Goal: Task Accomplishment & Management: Complete application form

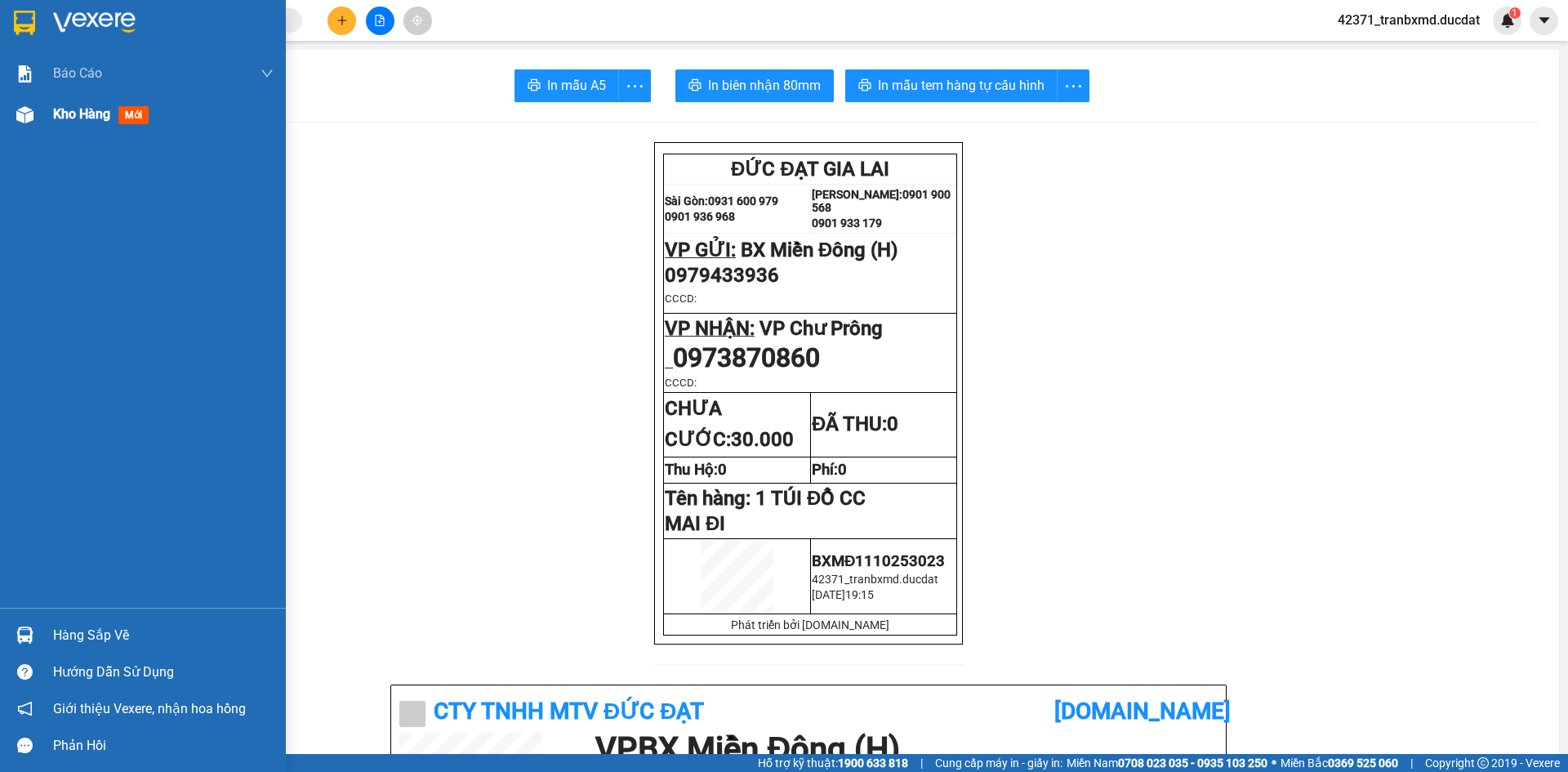
click at [47, 117] on div "Kho hàng mới" at bounding box center [143, 114] width 286 height 41
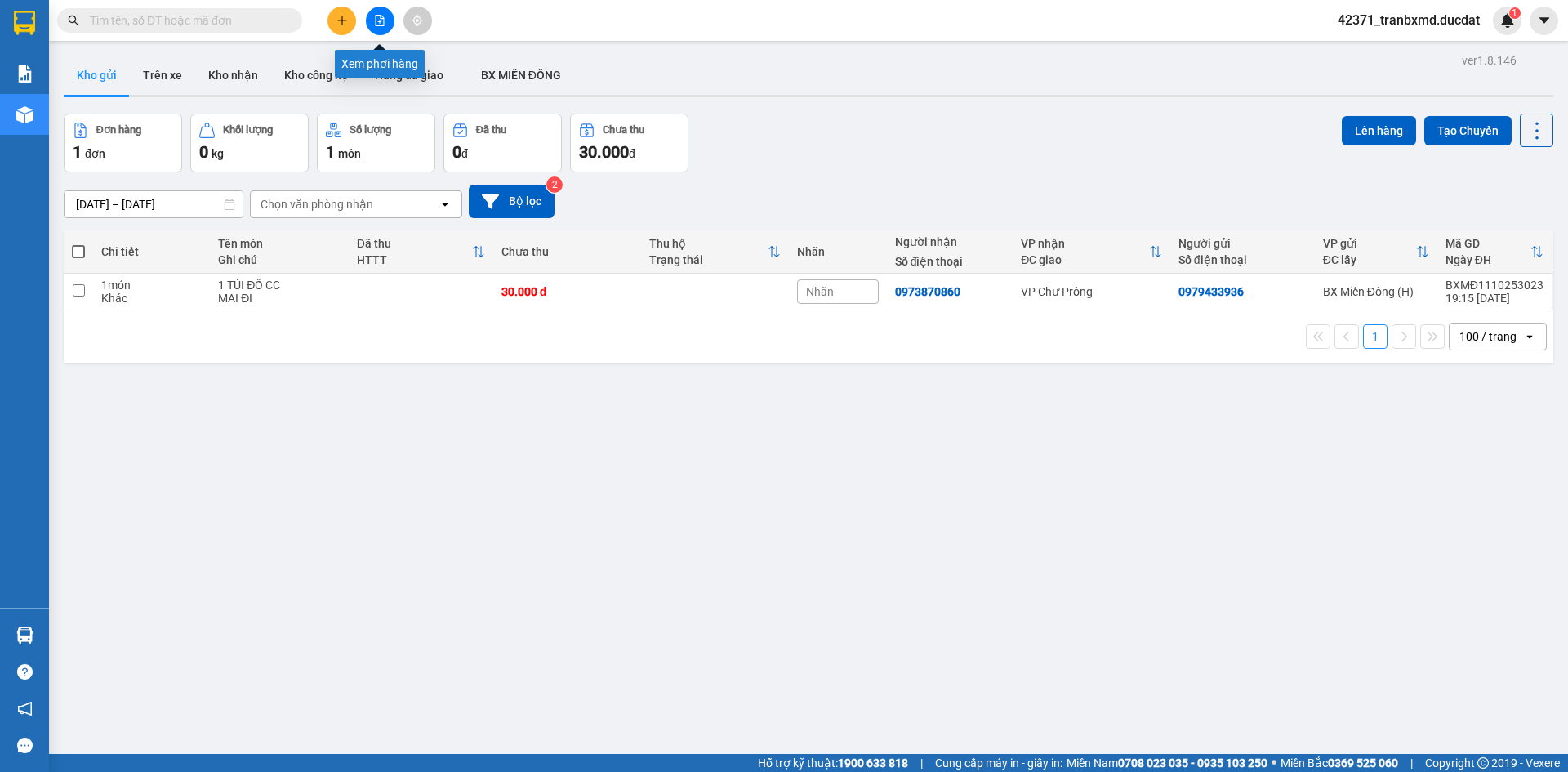
click at [373, 29] on button at bounding box center [379, 21] width 29 height 29
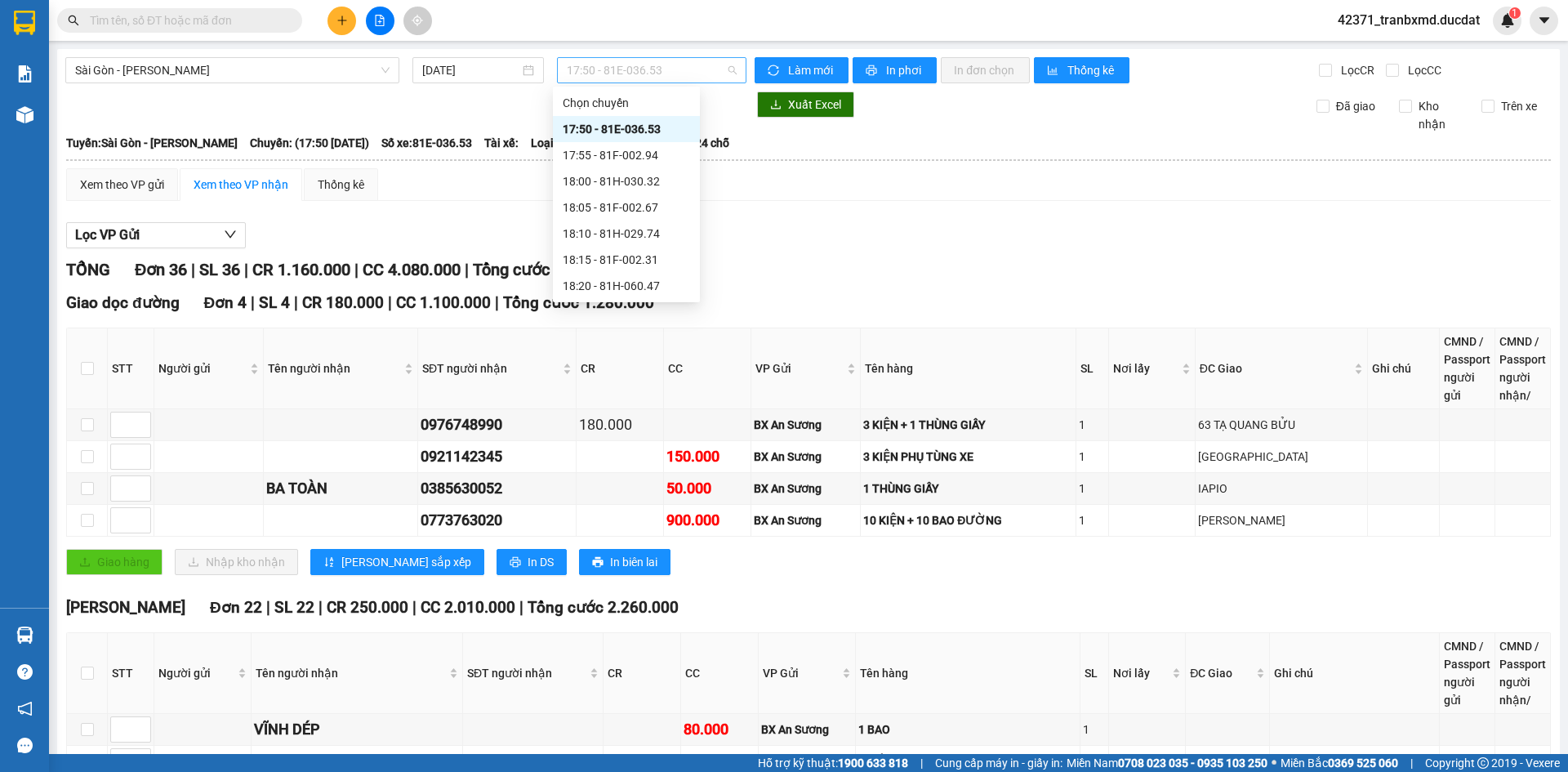
click at [614, 78] on span "17:50 - 81E-036.53" at bounding box center [651, 70] width 169 height 25
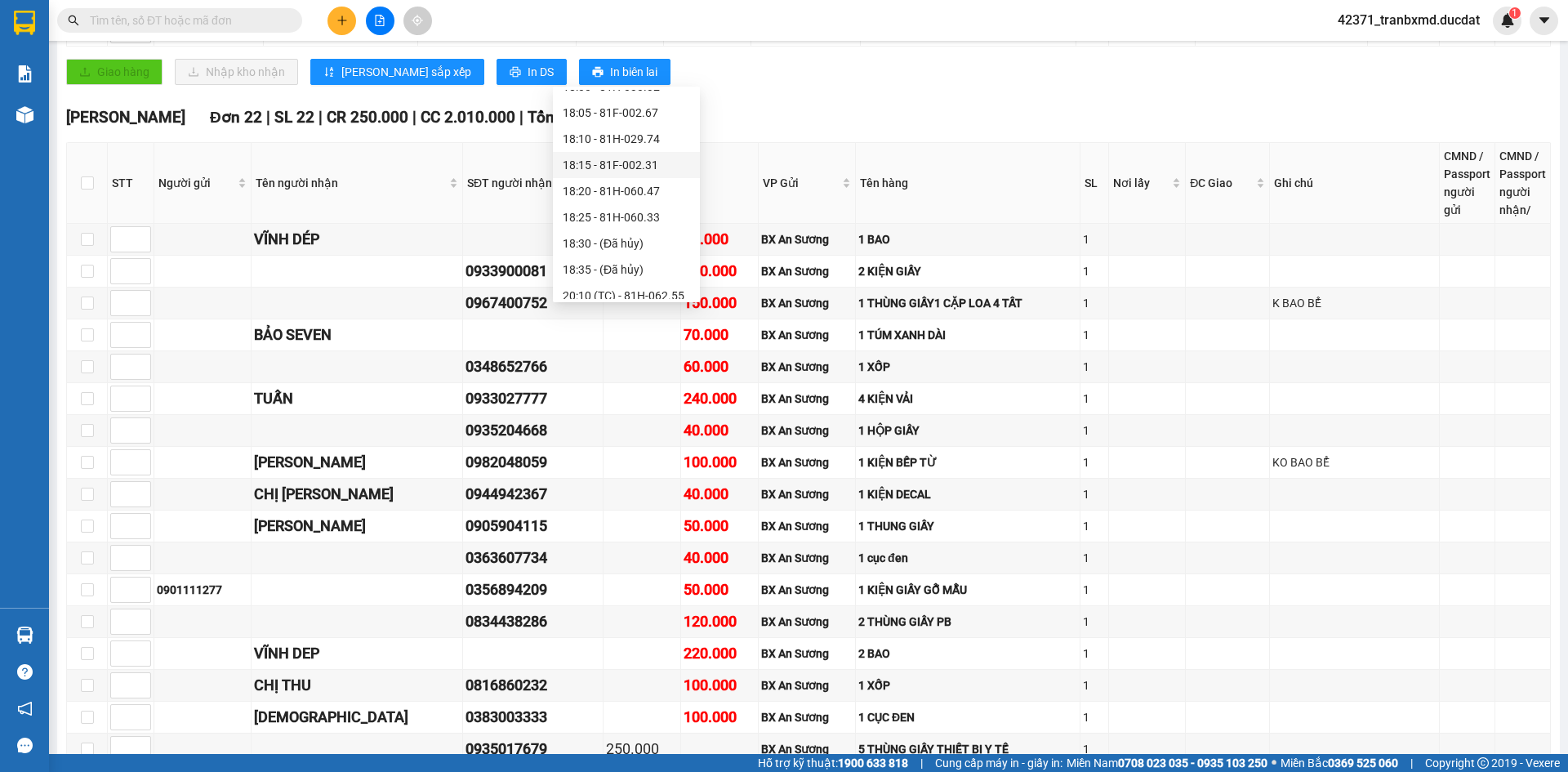
scroll to position [131, 0]
click at [663, 283] on div "20:15 (TC) - 81H-044.95" at bounding box center [626, 285] width 128 height 18
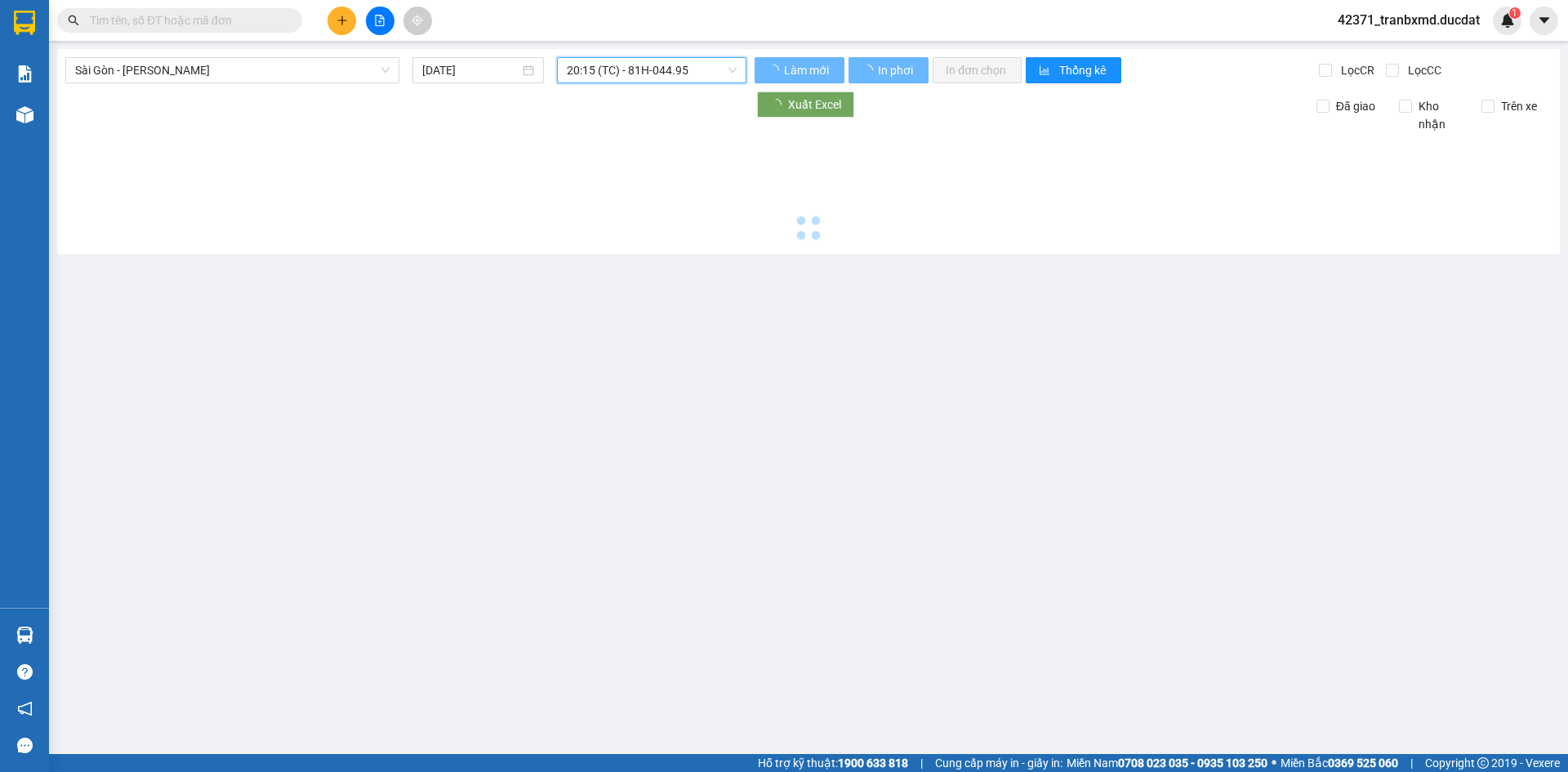
scroll to position [0, 0]
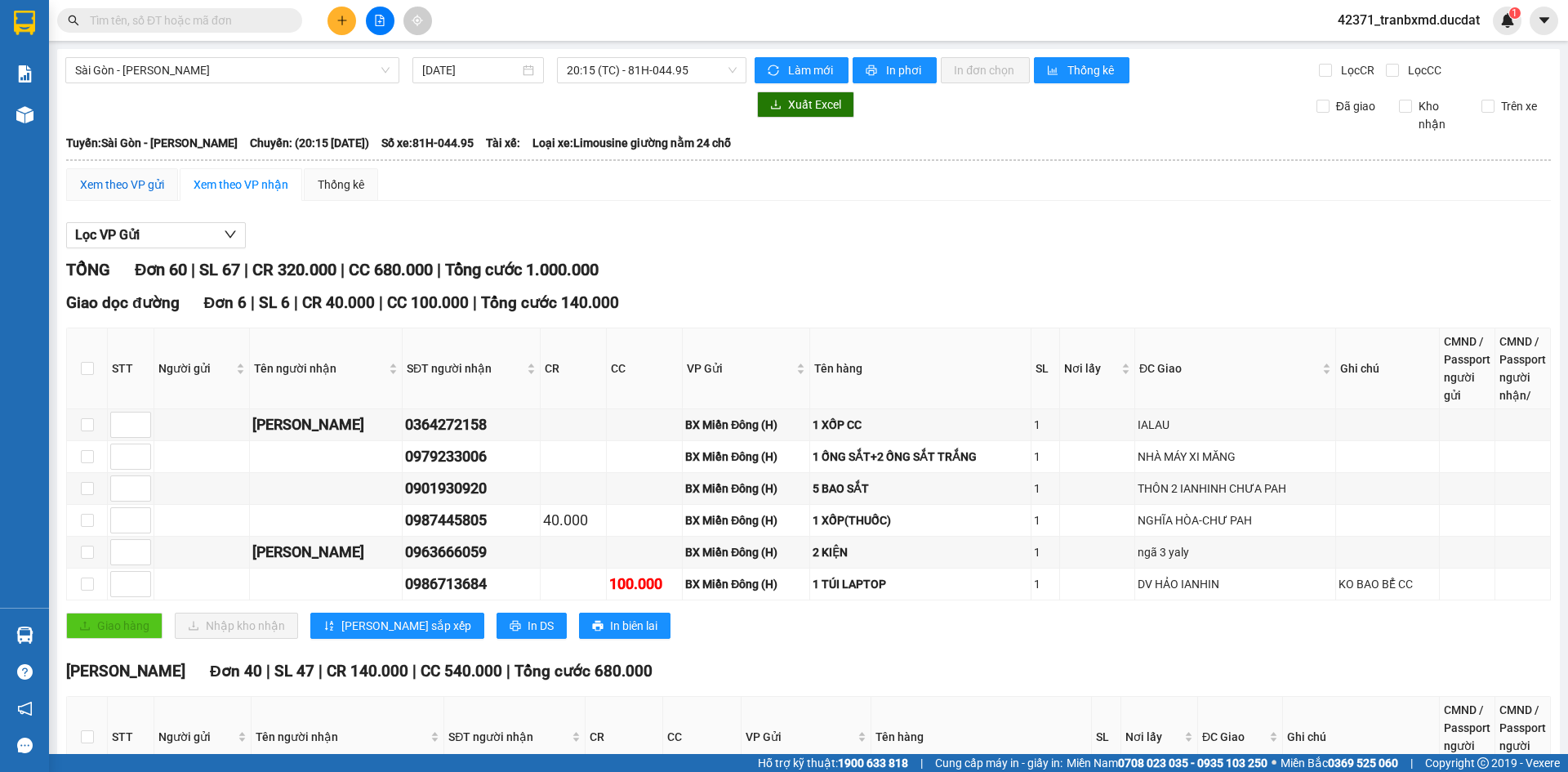
click at [93, 178] on div "Xem theo VP gửi" at bounding box center [122, 184] width 84 height 18
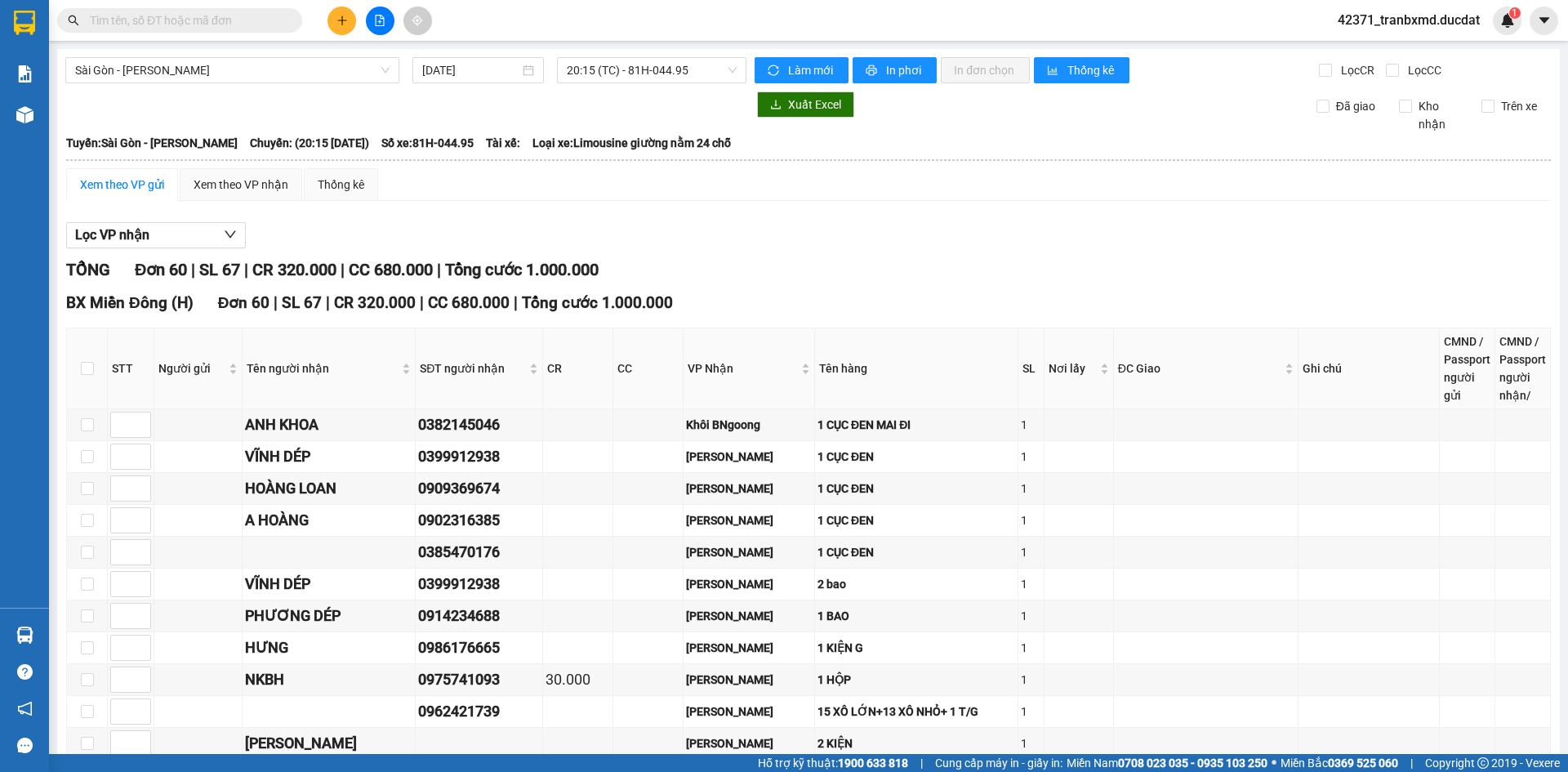
click at [341, 31] on button at bounding box center [342, 21] width 29 height 29
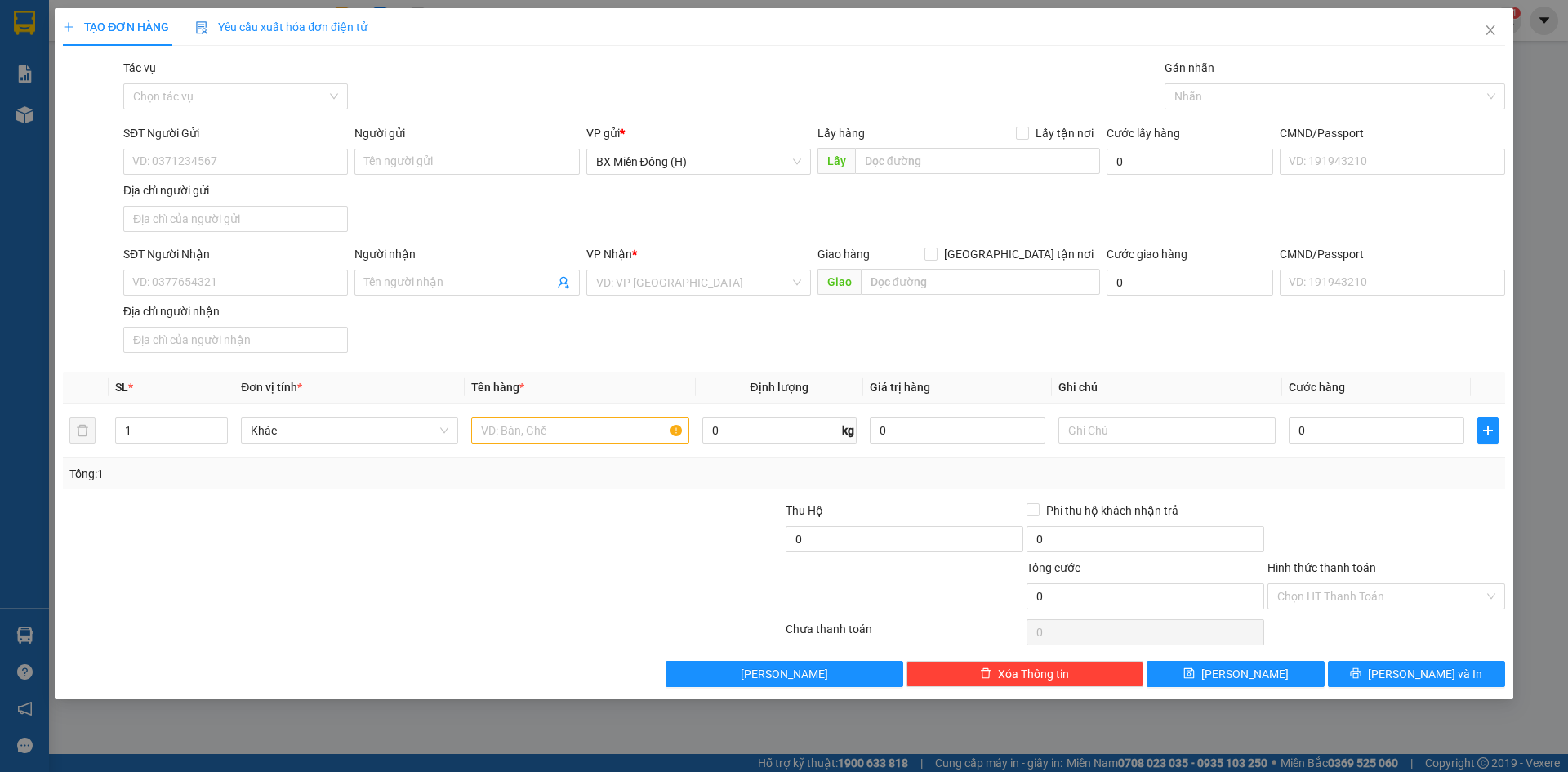
click at [319, 269] on div "SĐT Người Nhận" at bounding box center [235, 257] width 225 height 25
click at [321, 276] on input "SĐT Người Nhận" at bounding box center [235, 282] width 225 height 26
click at [203, 305] on div "0986544960 - [PERSON_NAME]" at bounding box center [235, 315] width 225 height 26
type input "0986544960"
type input "[PERSON_NAME]"
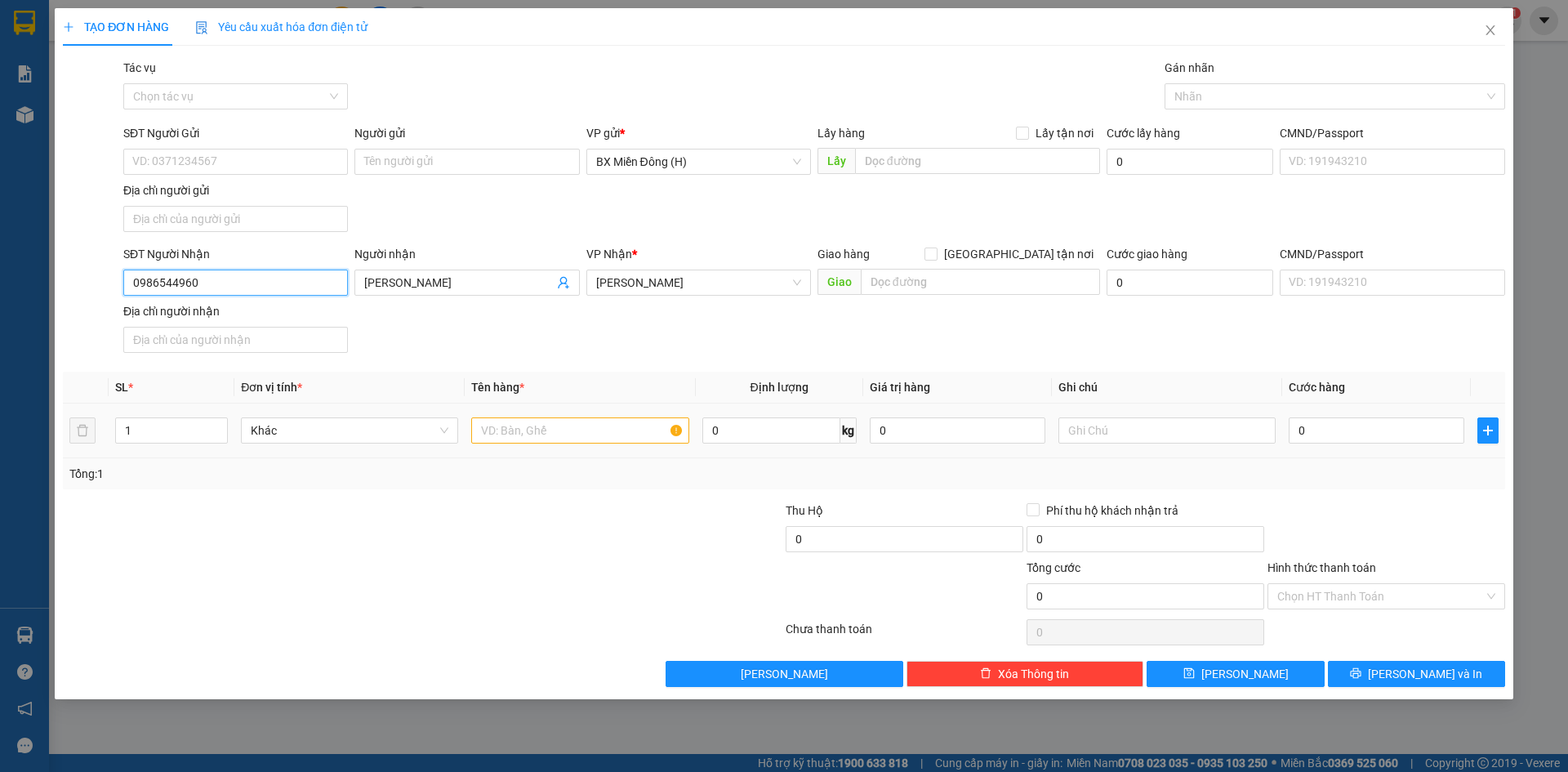
type input "0986544960"
click at [504, 434] on input "text" at bounding box center [579, 430] width 217 height 26
click at [1487, 35] on icon "close" at bounding box center [1490, 31] width 9 height 10
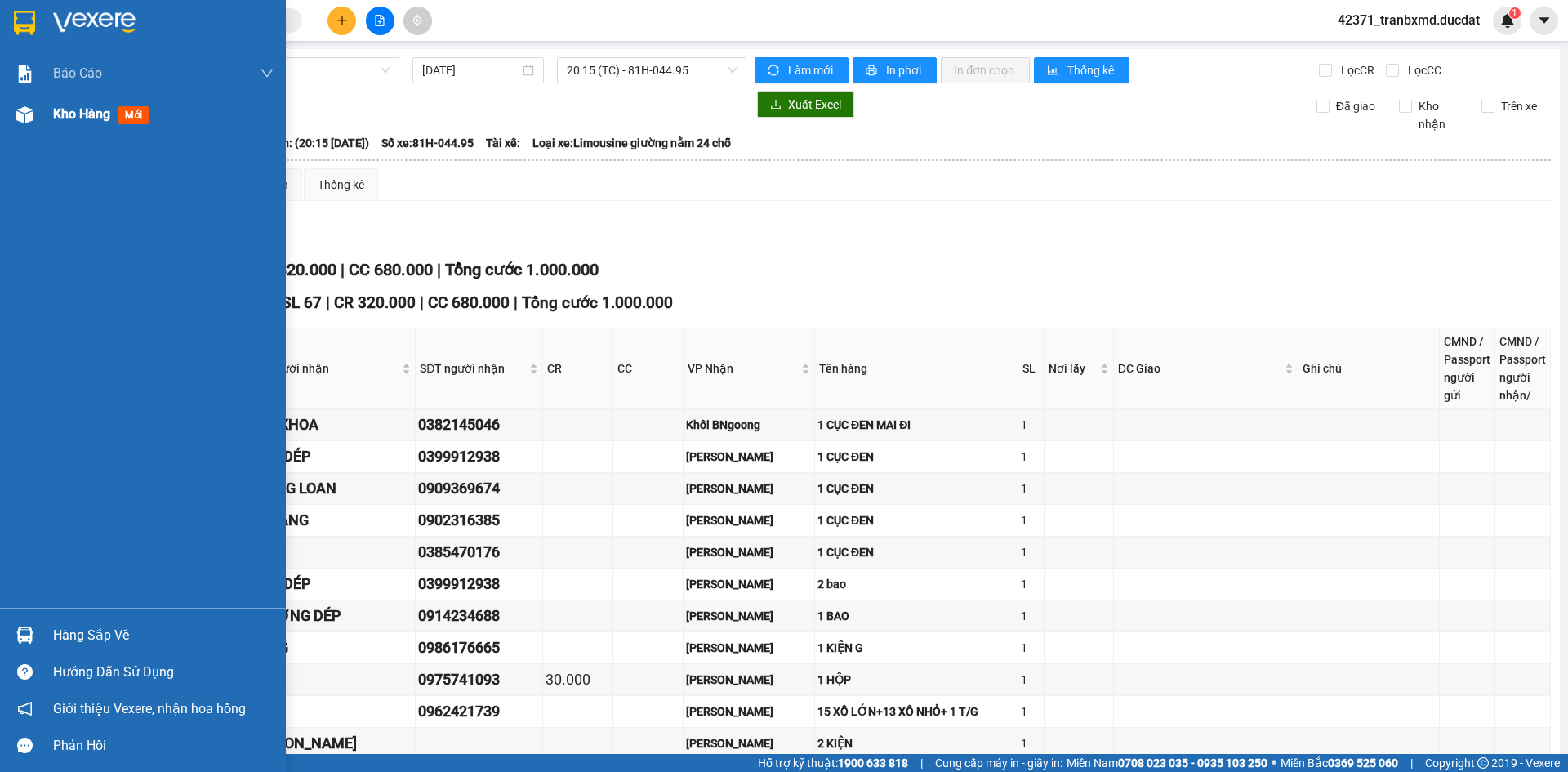
click at [34, 121] on div at bounding box center [25, 114] width 29 height 29
